Goal: Navigation & Orientation: Find specific page/section

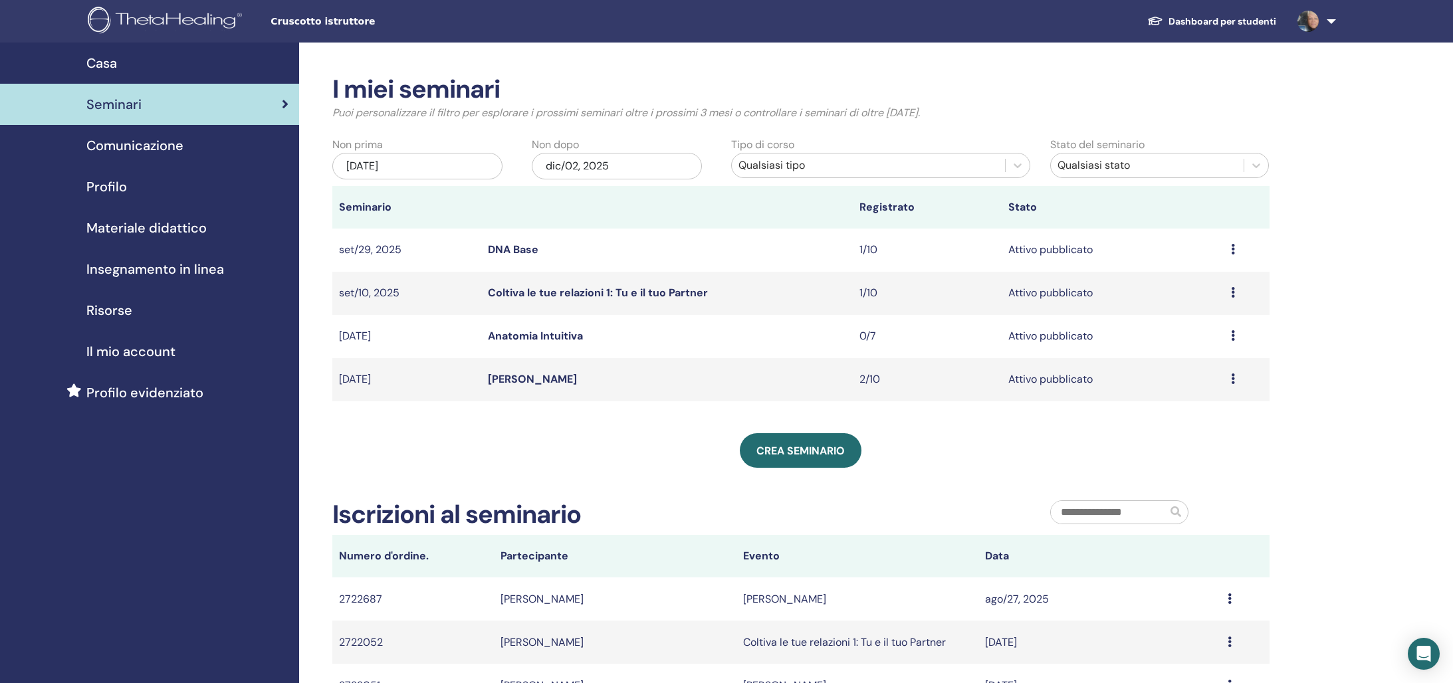
click at [1264, 25] on link "Dashboard per studenti" at bounding box center [1212, 21] width 150 height 25
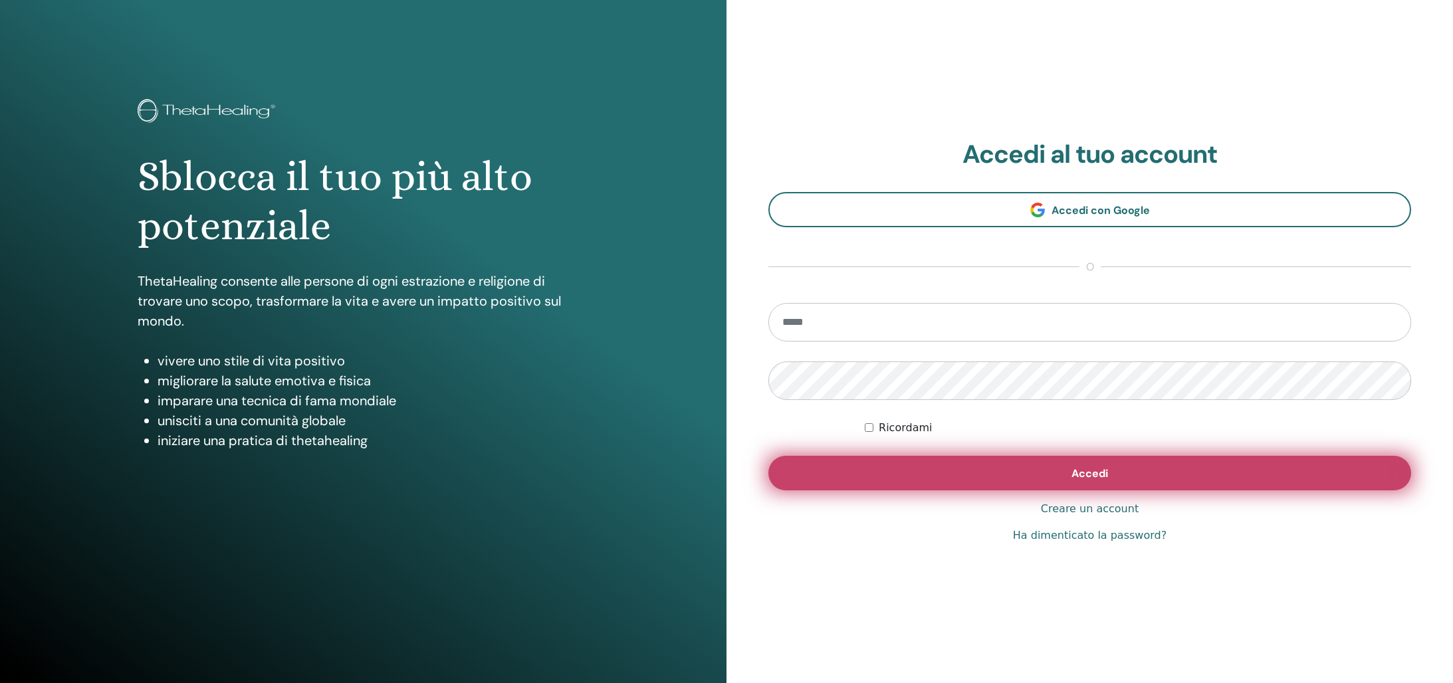
type input "**********"
click at [1175, 480] on button "Accedi" at bounding box center [1089, 473] width 643 height 35
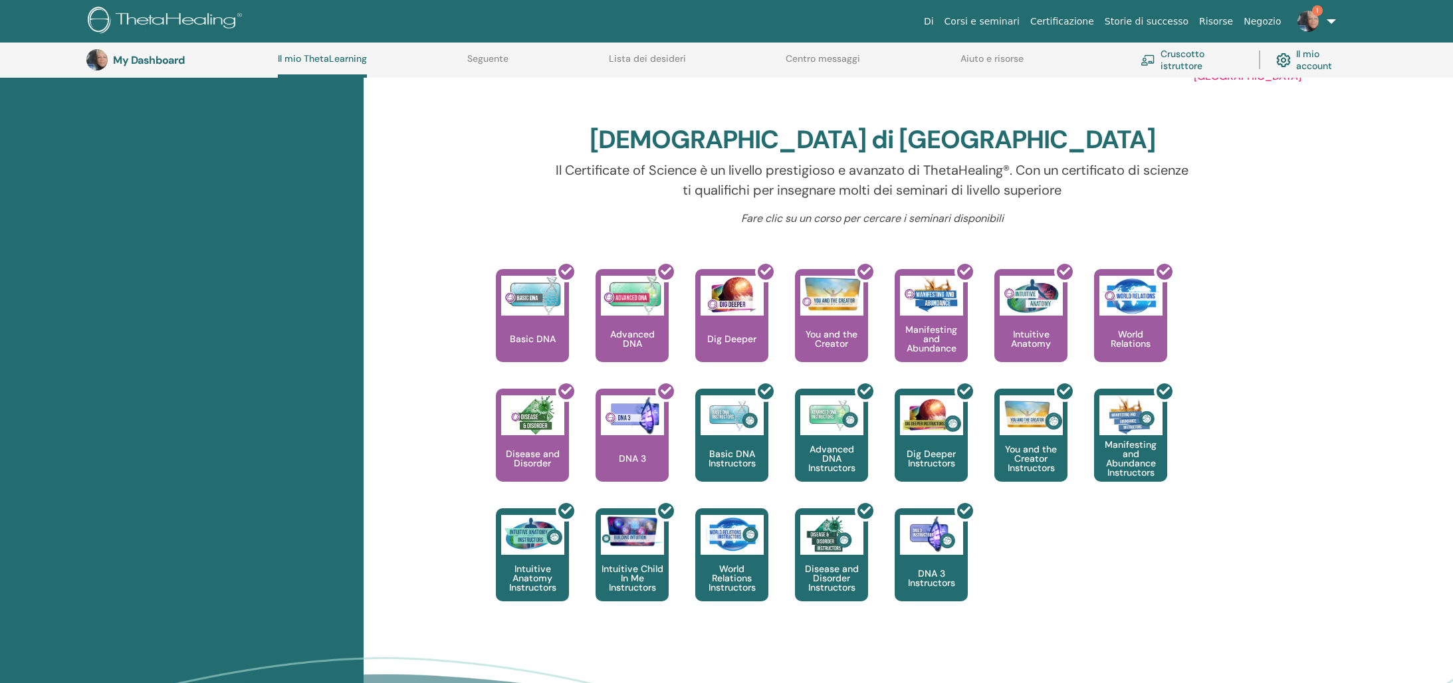
scroll to position [370, 0]
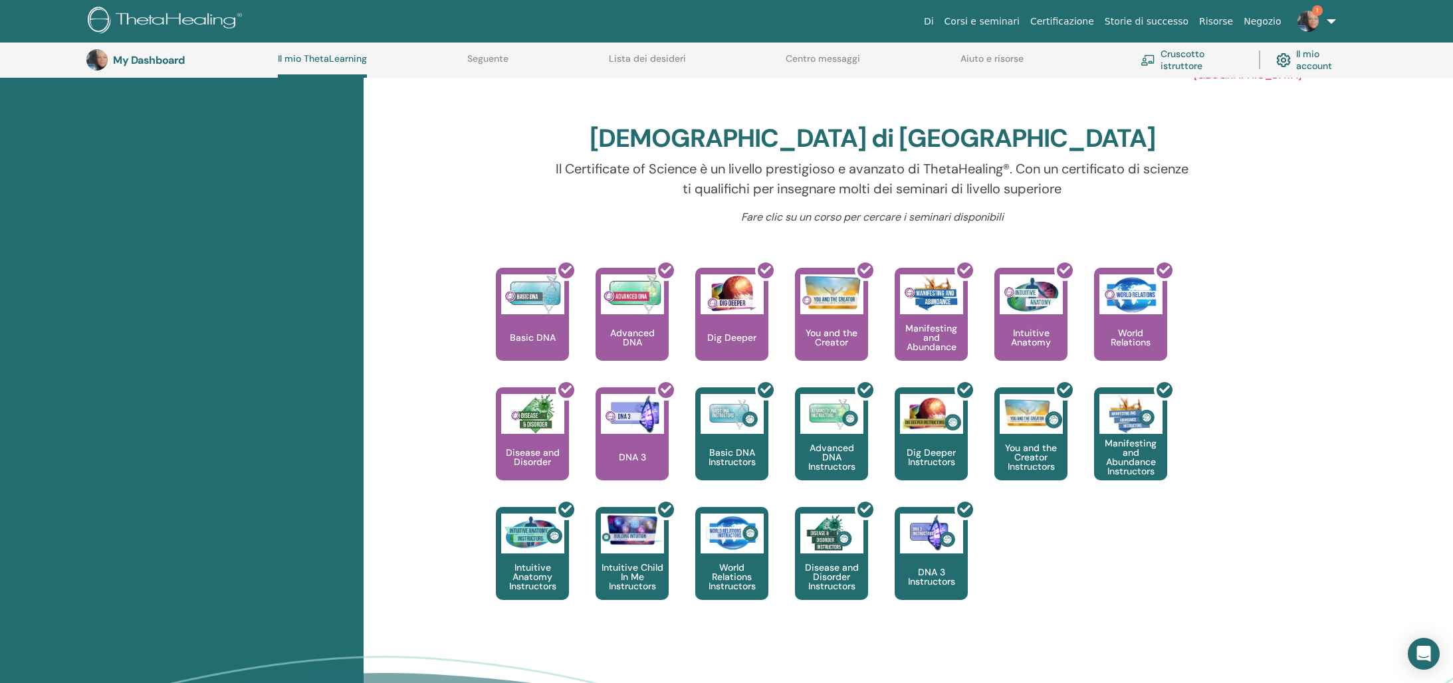
click at [1328, 19] on link "1" at bounding box center [1314, 21] width 55 height 43
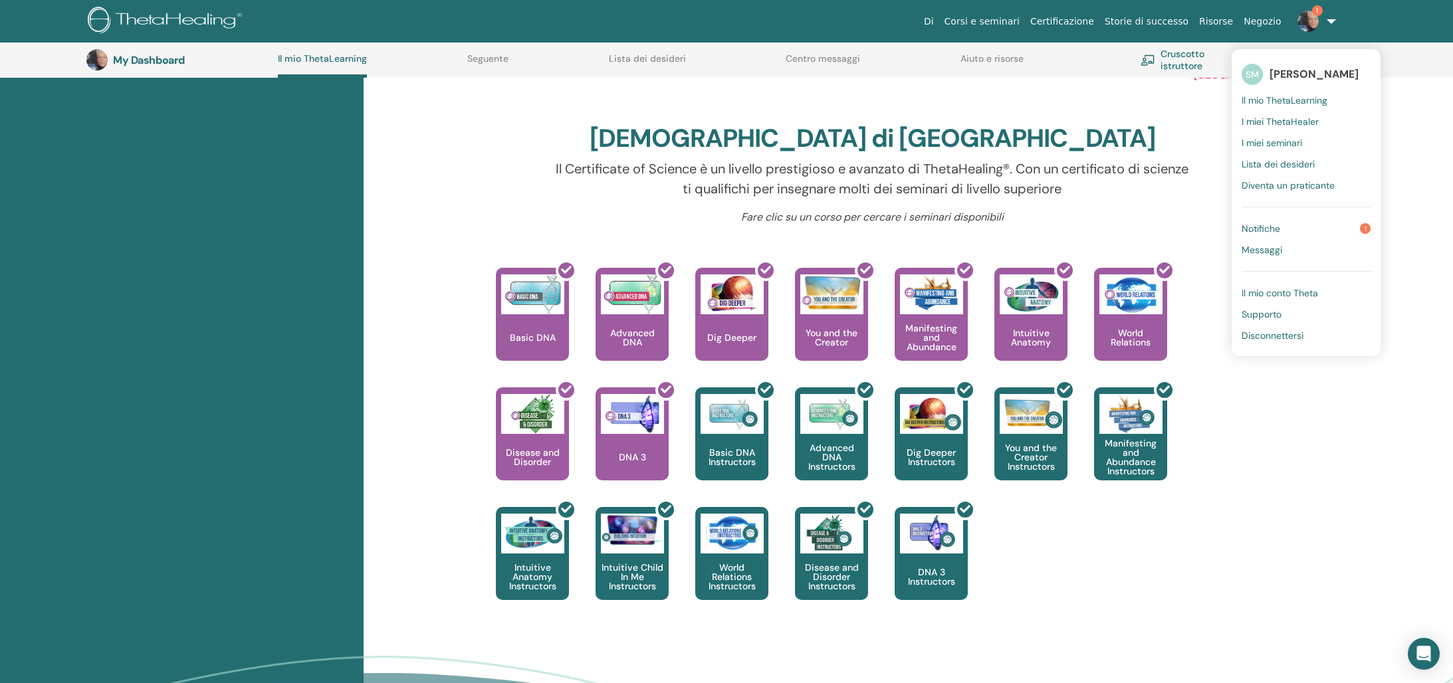
click at [1327, 227] on link "Notifiche 1" at bounding box center [1306, 228] width 129 height 21
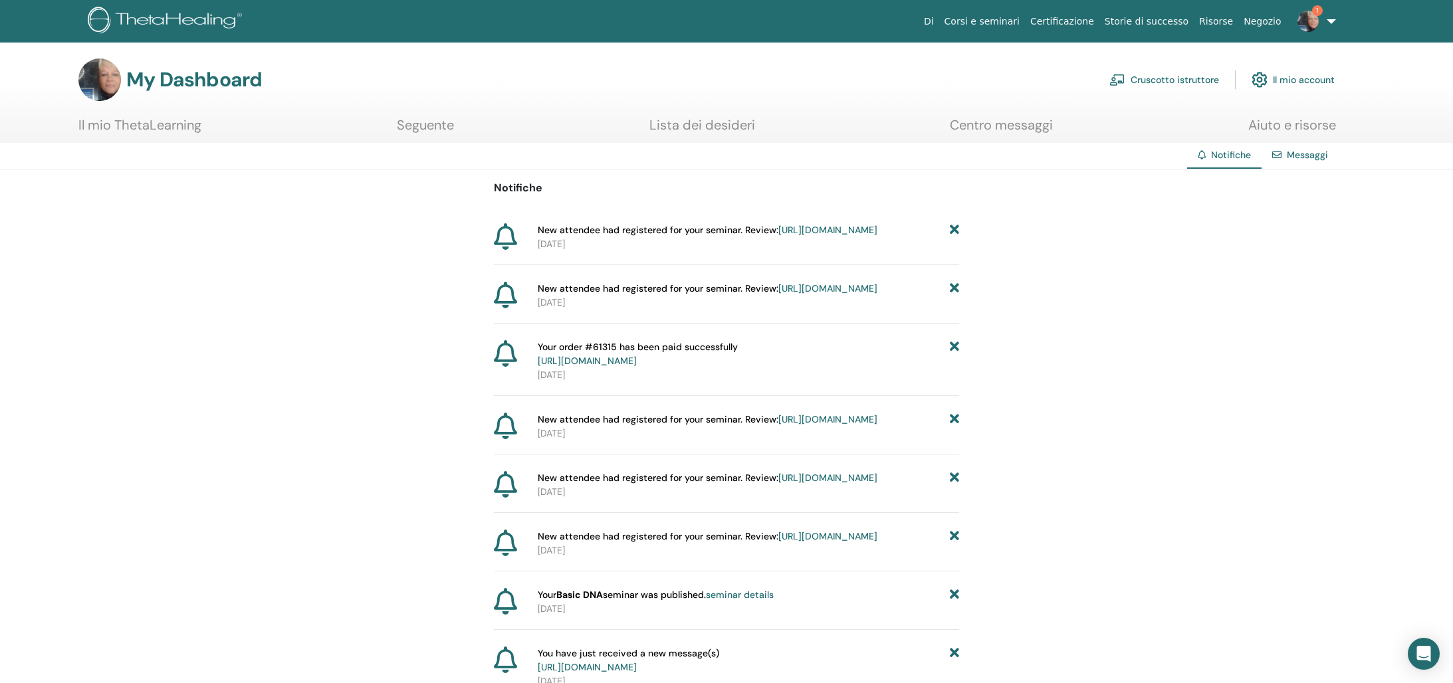
click at [162, 128] on link "Il mio ThetaLearning" at bounding box center [139, 130] width 123 height 26
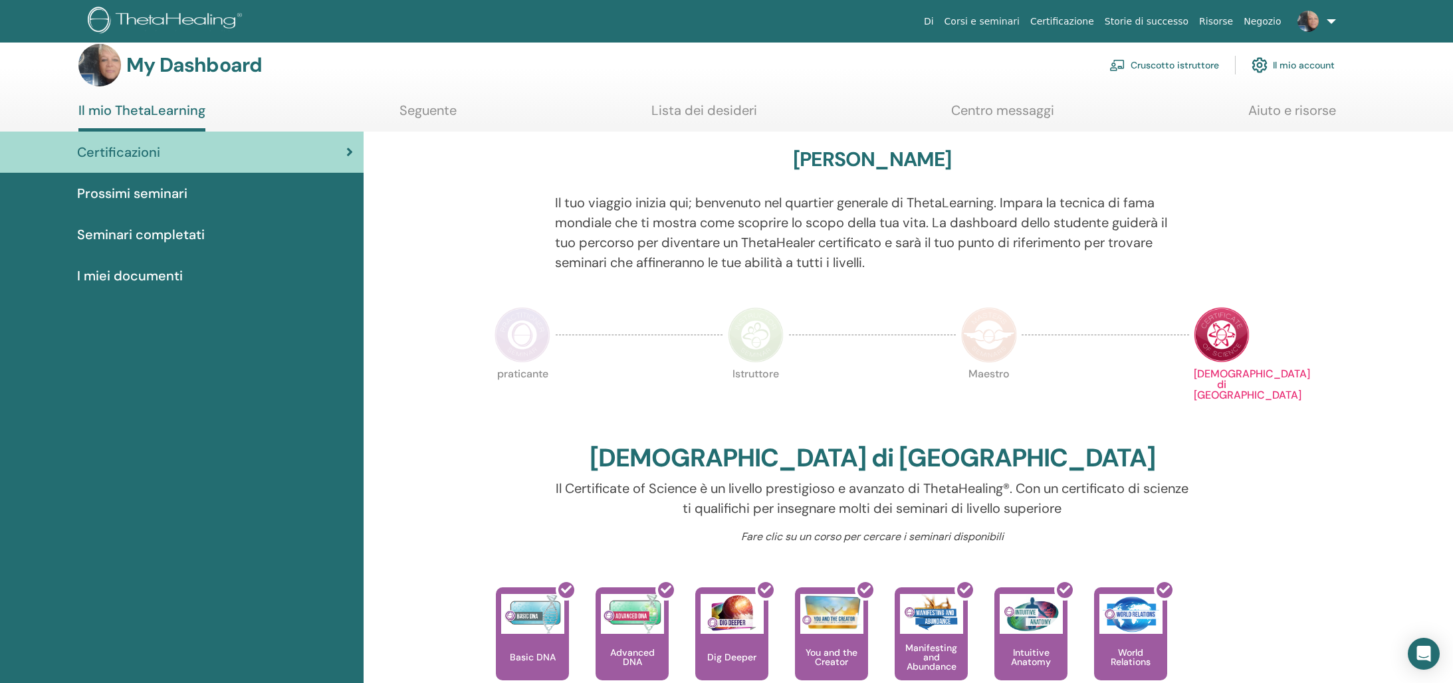
scroll to position [3, 0]
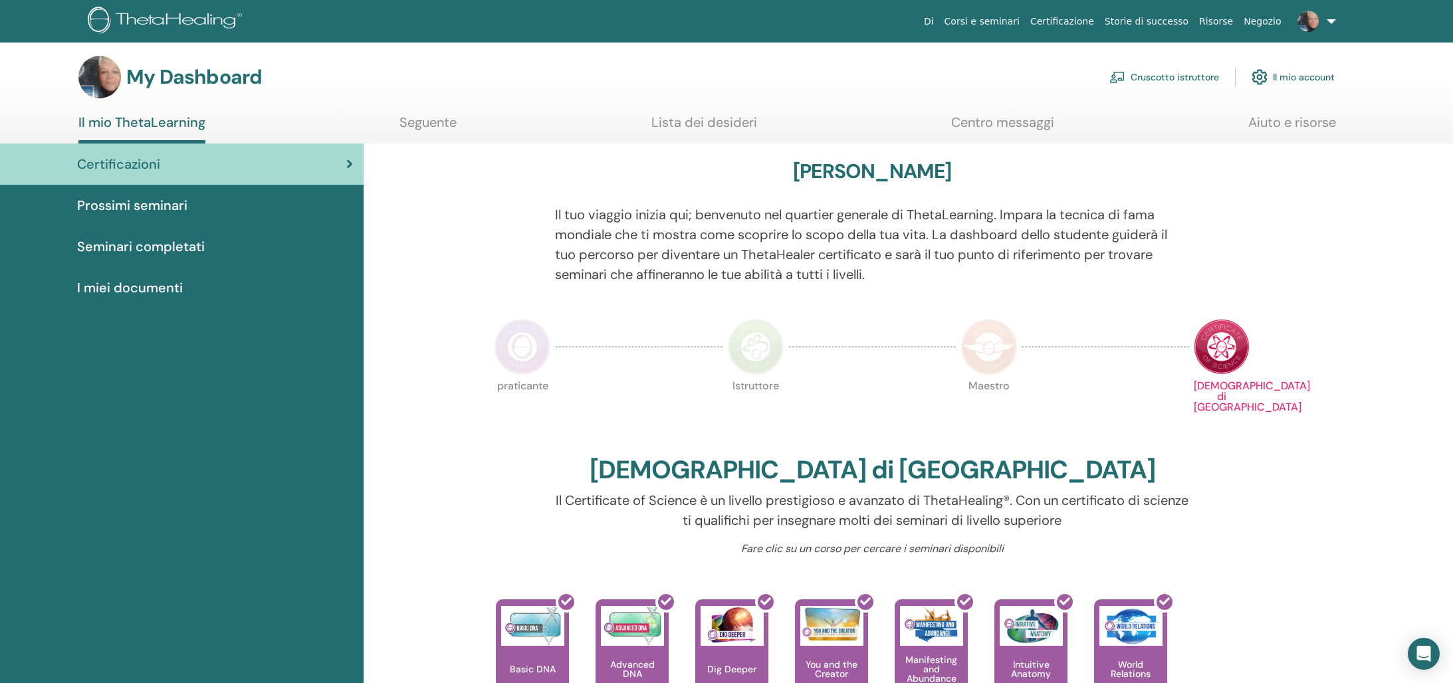
click at [150, 288] on span "I miei documenti" at bounding box center [130, 288] width 106 height 20
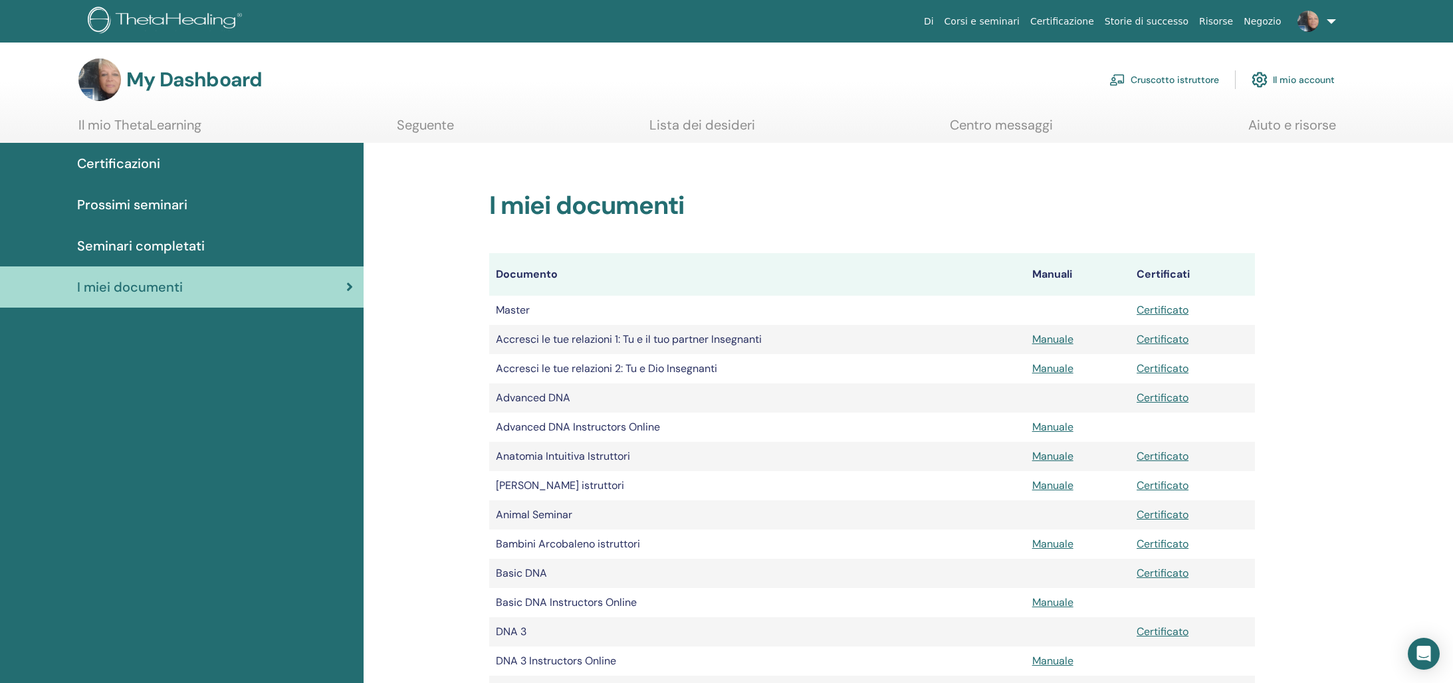
click at [1148, 72] on link "Cruscotto istruttore" at bounding box center [1164, 79] width 110 height 29
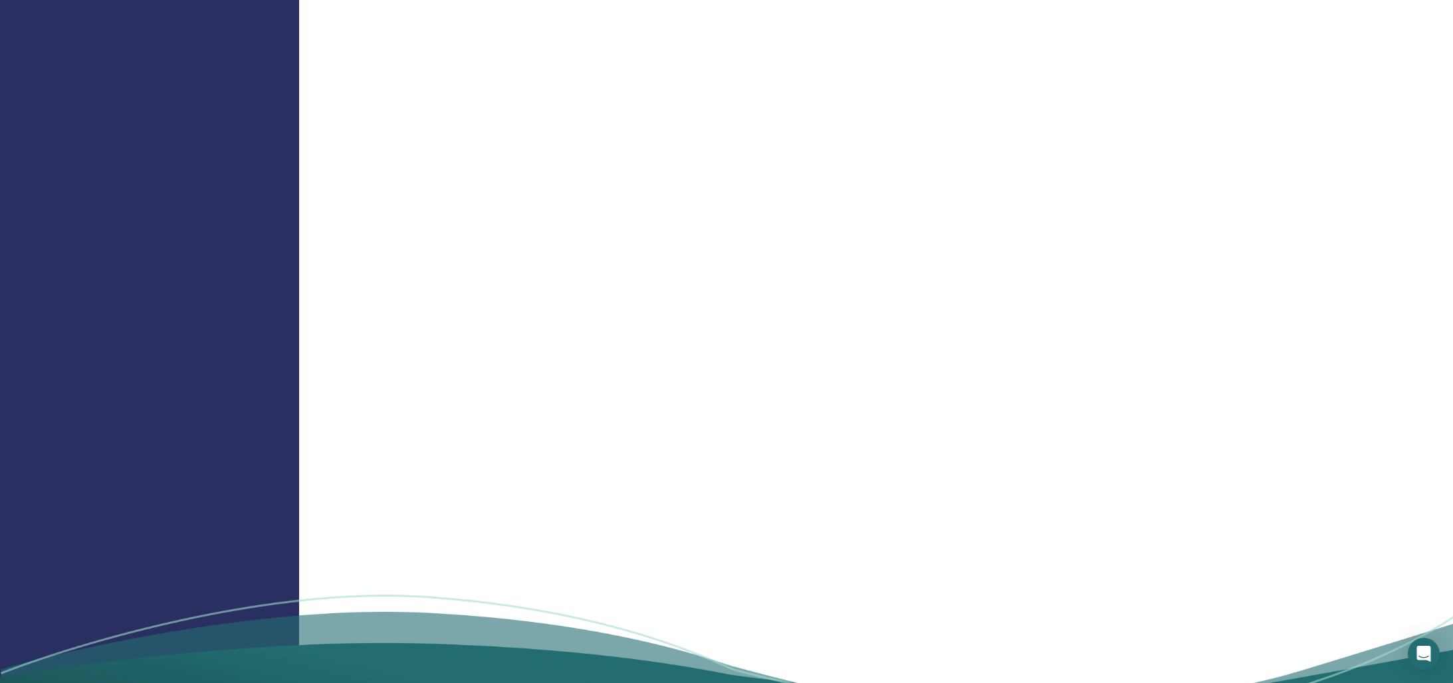
scroll to position [1180, 0]
